Goal: Information Seeking & Learning: Find specific page/section

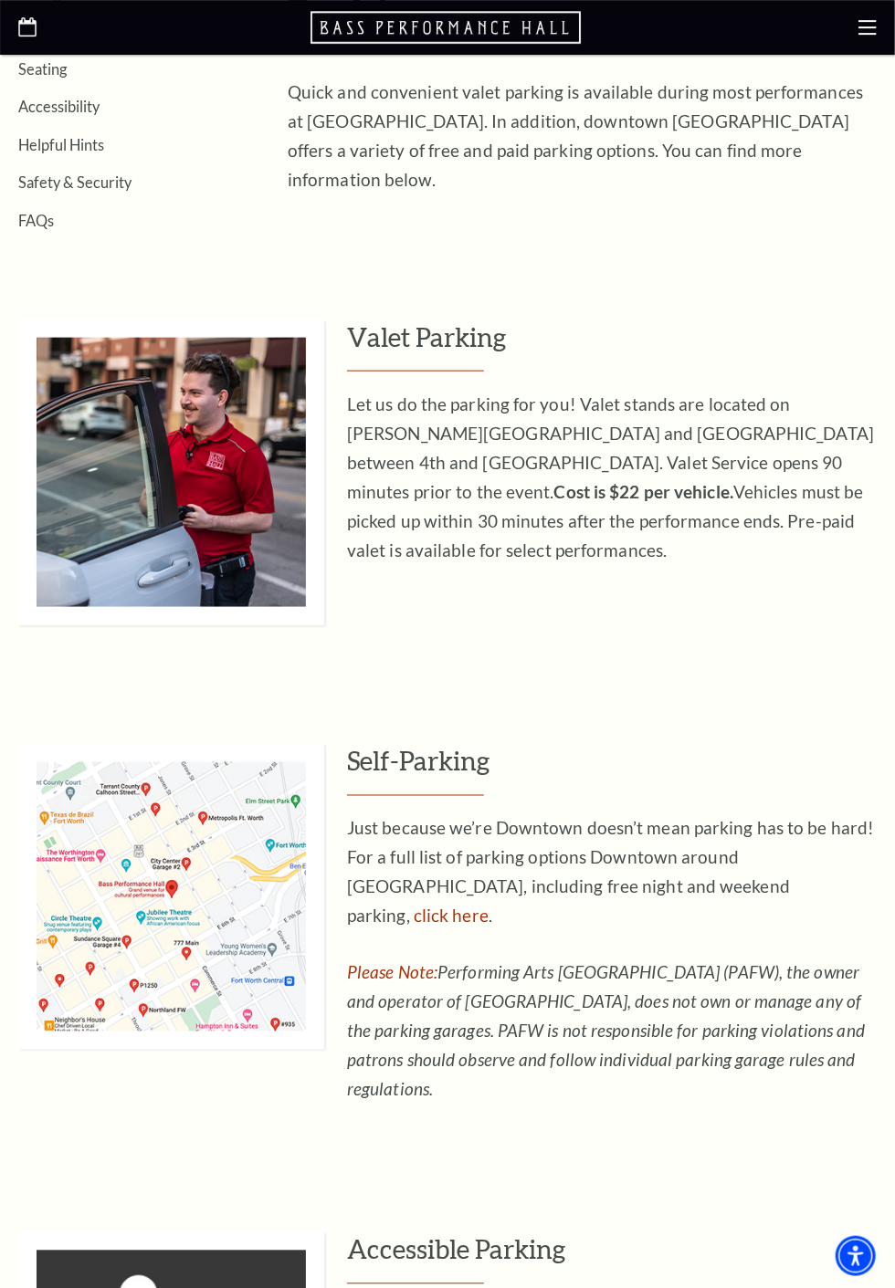
scroll to position [650, 0]
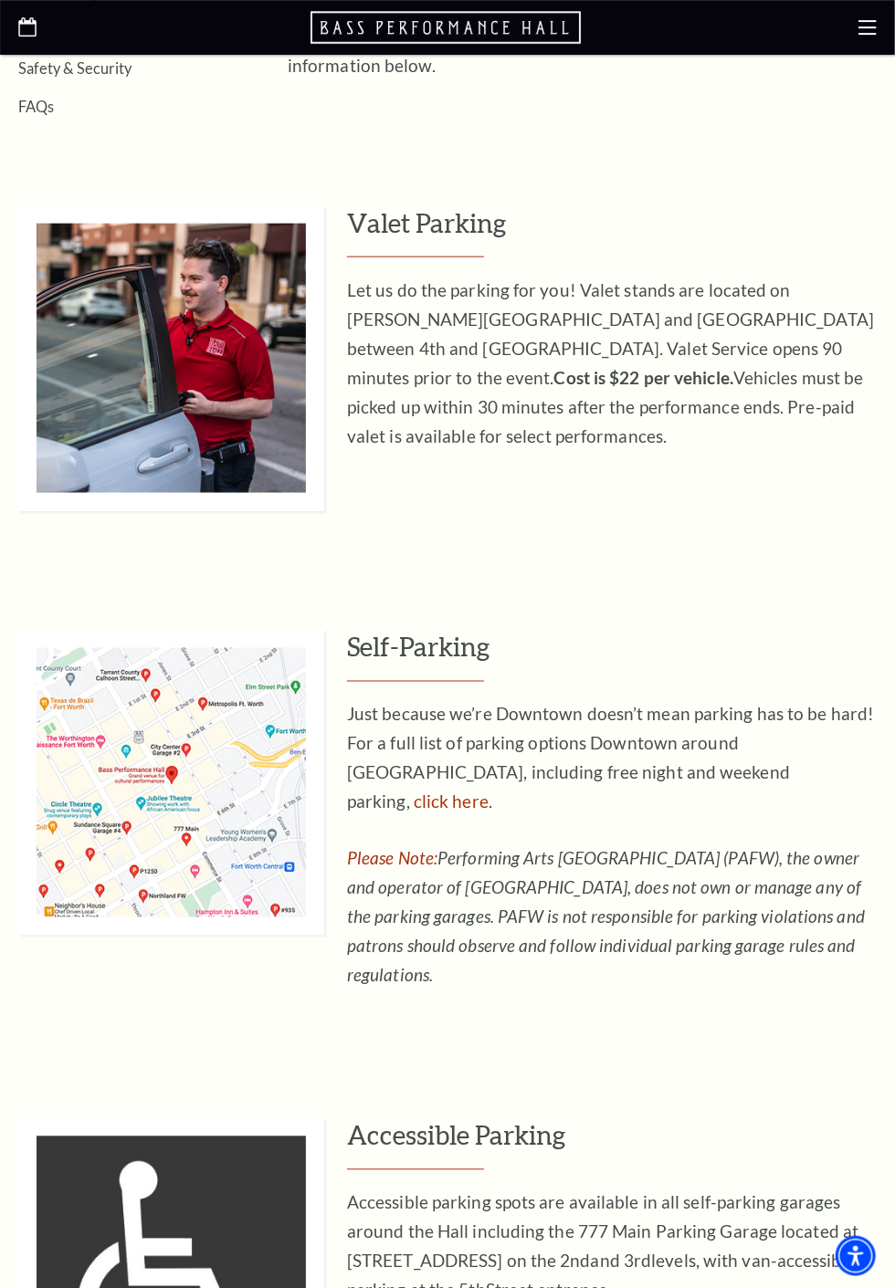
click at [488, 792] on link "click here" at bounding box center [451, 802] width 75 height 21
